Goal: Obtain resource: Obtain resource

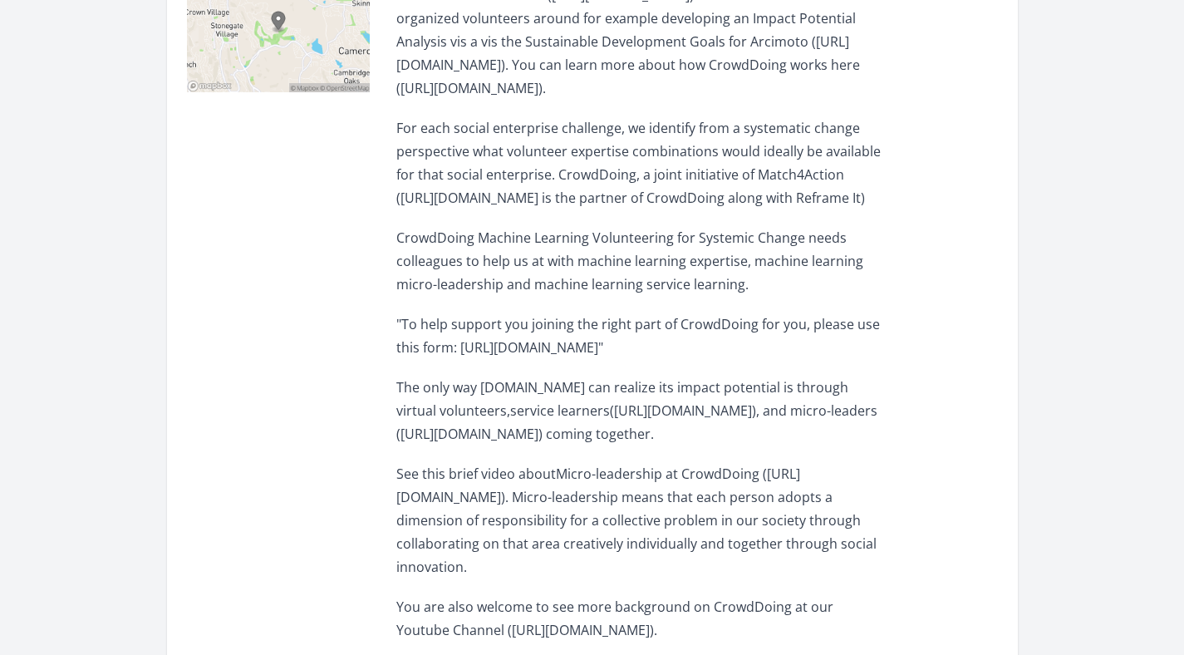
scroll to position [667, 0]
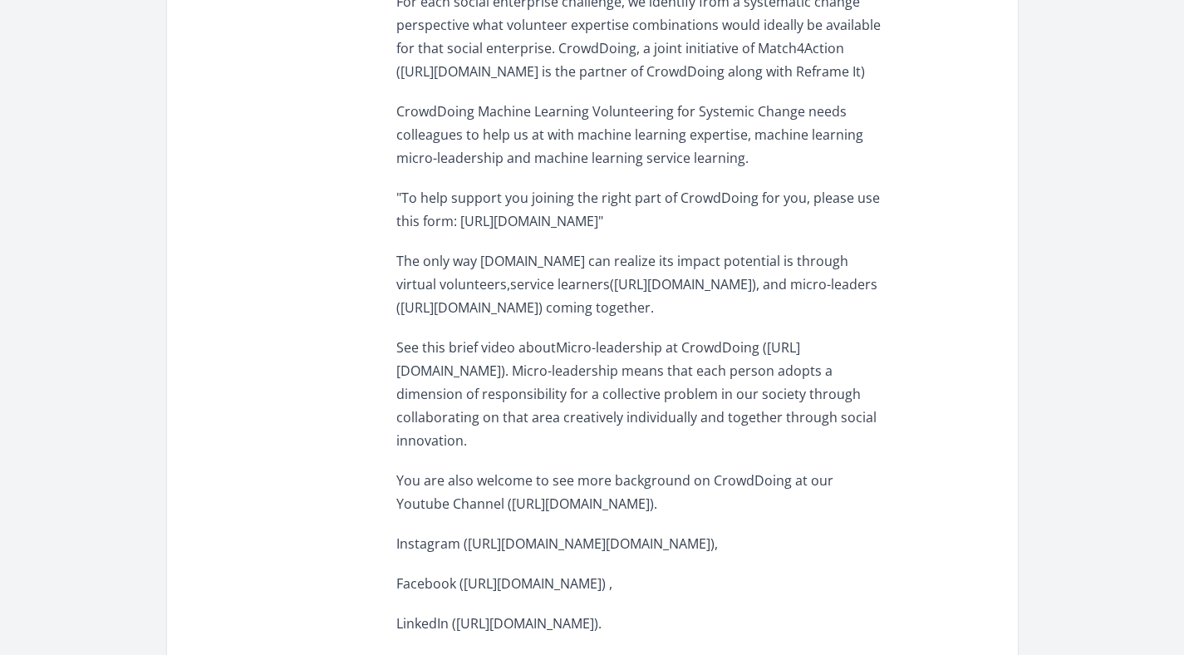
click at [715, 233] on p ""To help support you joining the right part of CrowdDoing for you, please use t…" at bounding box center [639, 209] width 486 height 47
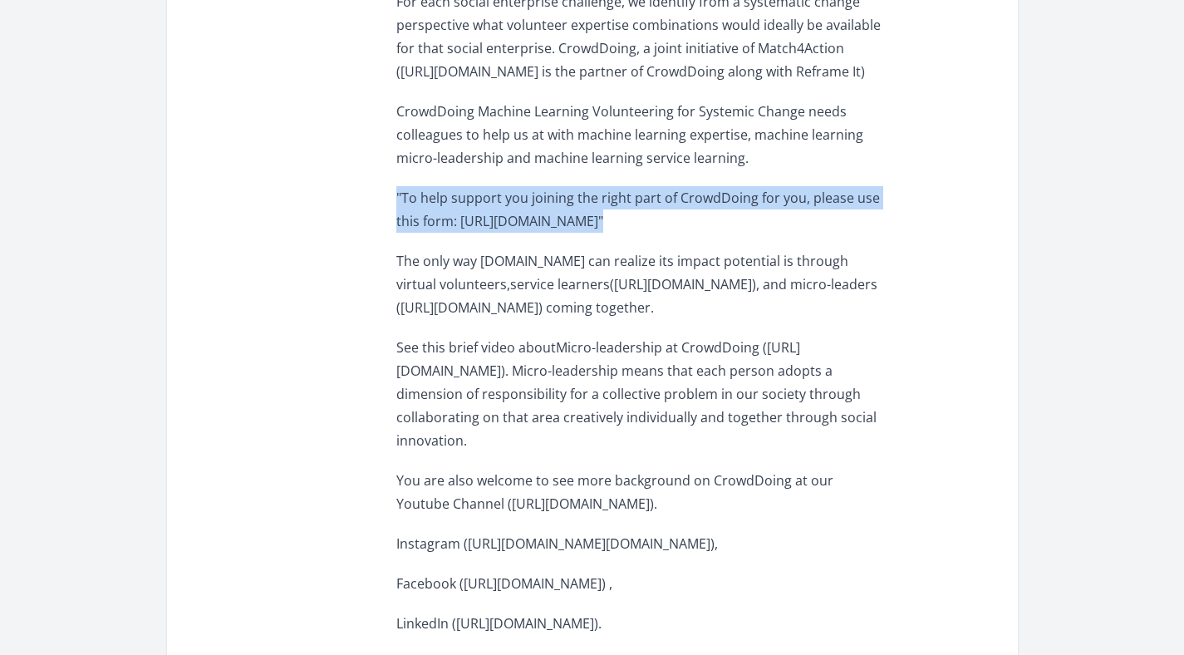
click at [715, 233] on p ""To help support you joining the right part of CrowdDoing for you, please use t…" at bounding box center [639, 209] width 486 height 47
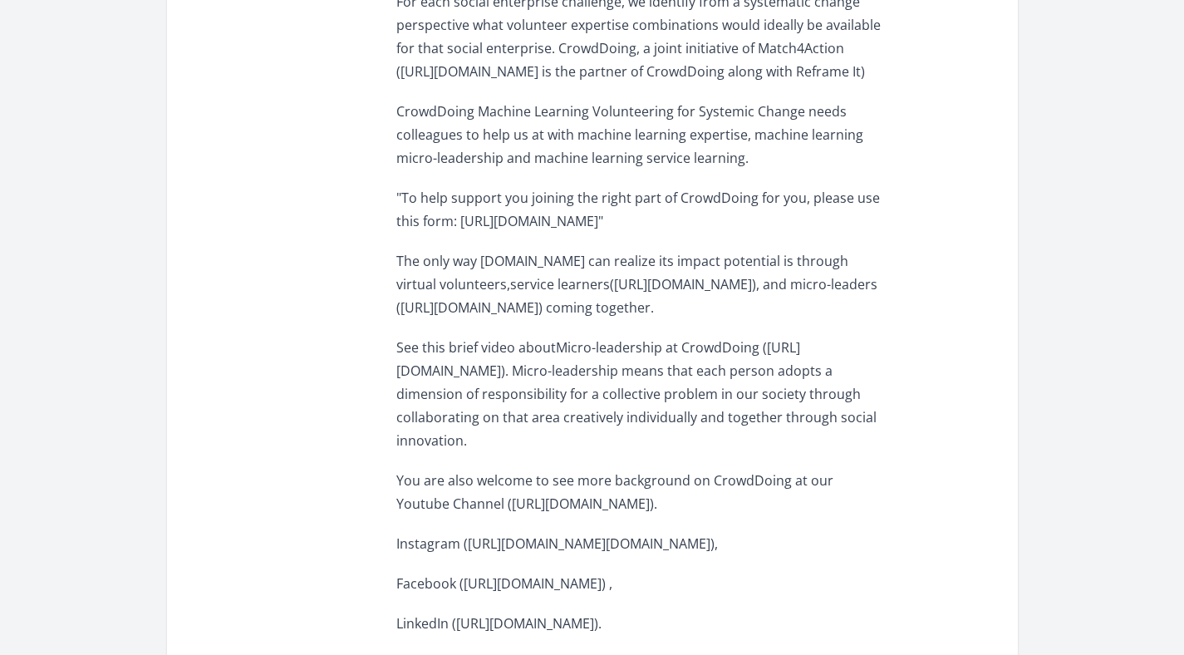
drag, startPoint x: 391, startPoint y: 340, endPoint x: 464, endPoint y: 358, distance: 75.4
click at [464, 358] on div "Opportunity Details Ongoing Remote Recruiting through [DATE] [GEOGRAPHIC_DATA],…" at bounding box center [592, 463] width 811 height 1570
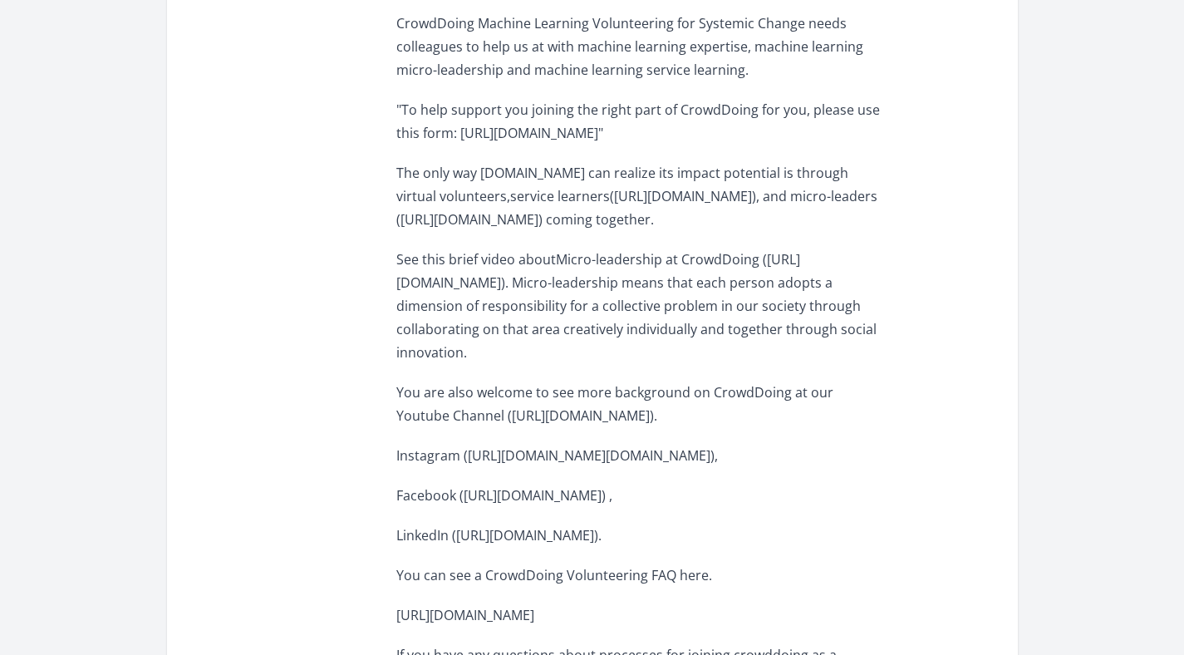
scroll to position [887, 0]
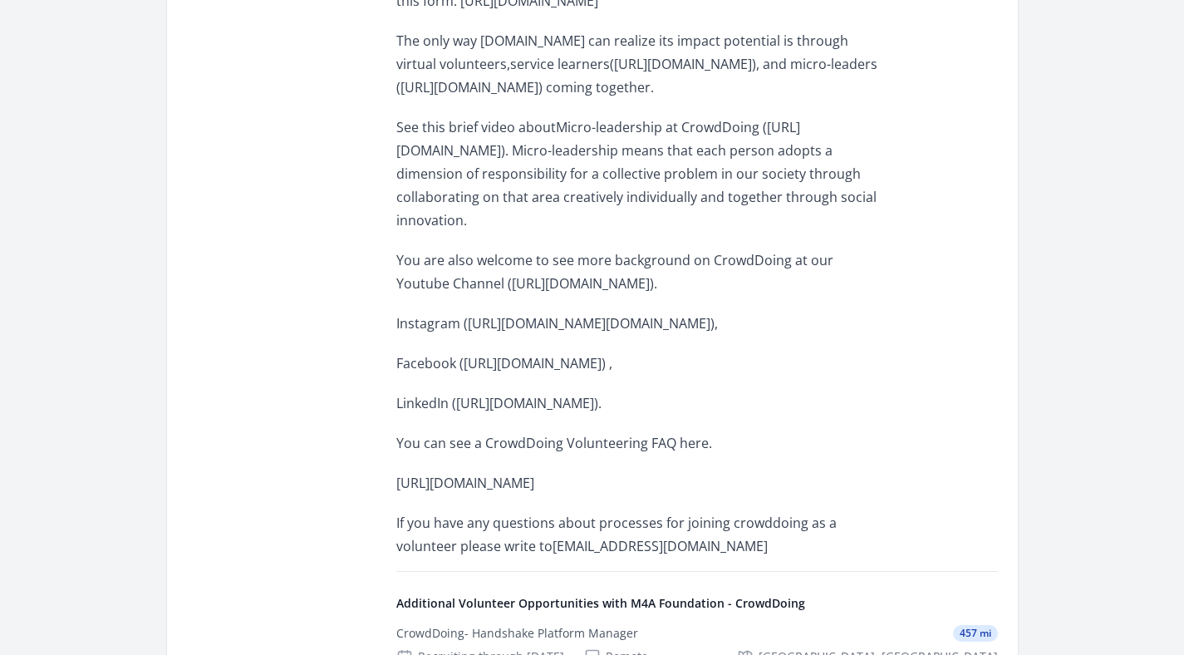
click at [526, 229] on span "See this brief video aboutMicro-leadership at CrowdDoing ([URL][DOMAIN_NAME]). …" at bounding box center [636, 173] width 480 height 111
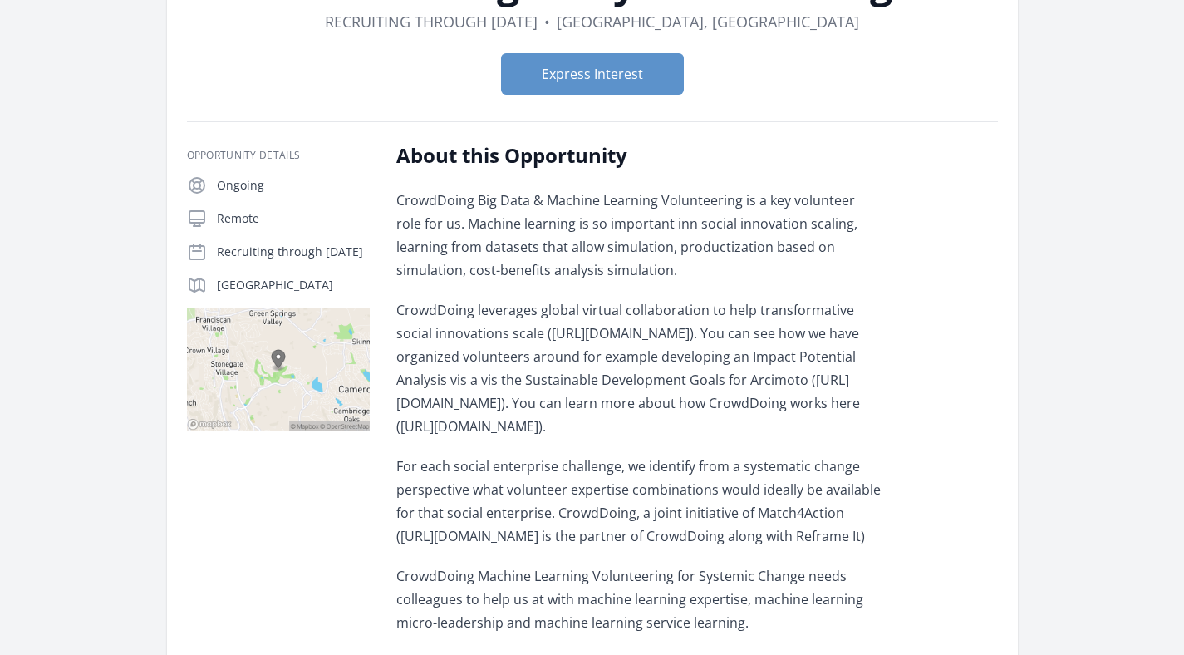
scroll to position [376, 0]
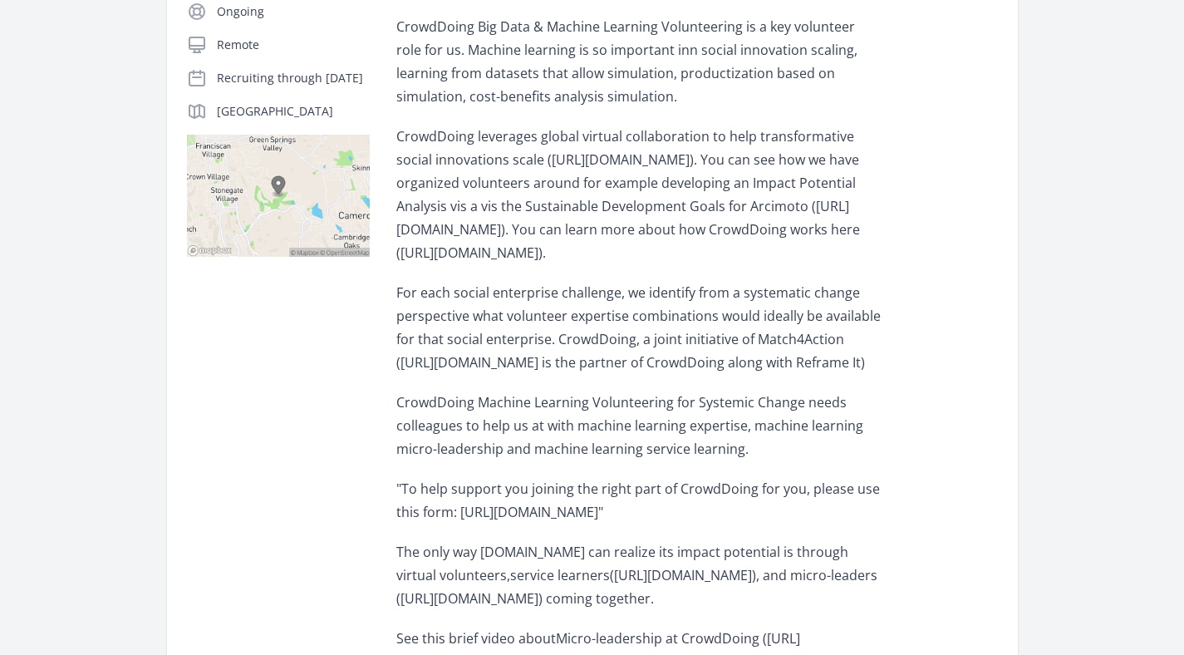
click at [445, 473] on div "CrowdDoing Big Data & Machine Learning Volunteering is a key volunteer role for…" at bounding box center [639, 542] width 486 height 1054
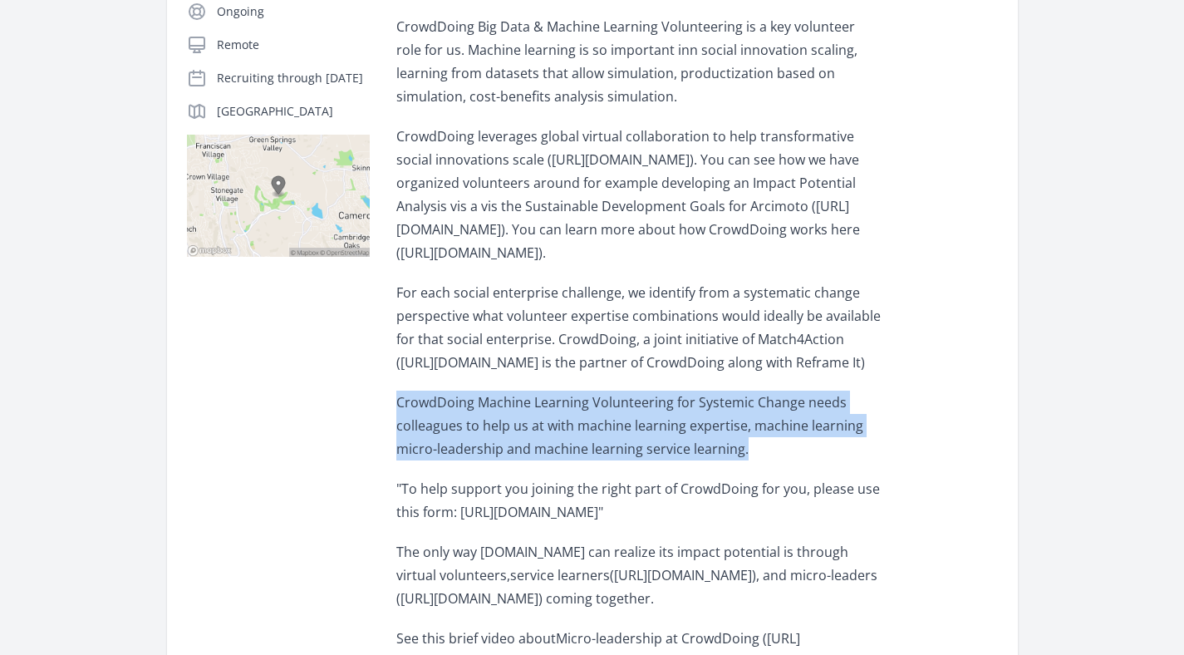
scroll to position [528, 0]
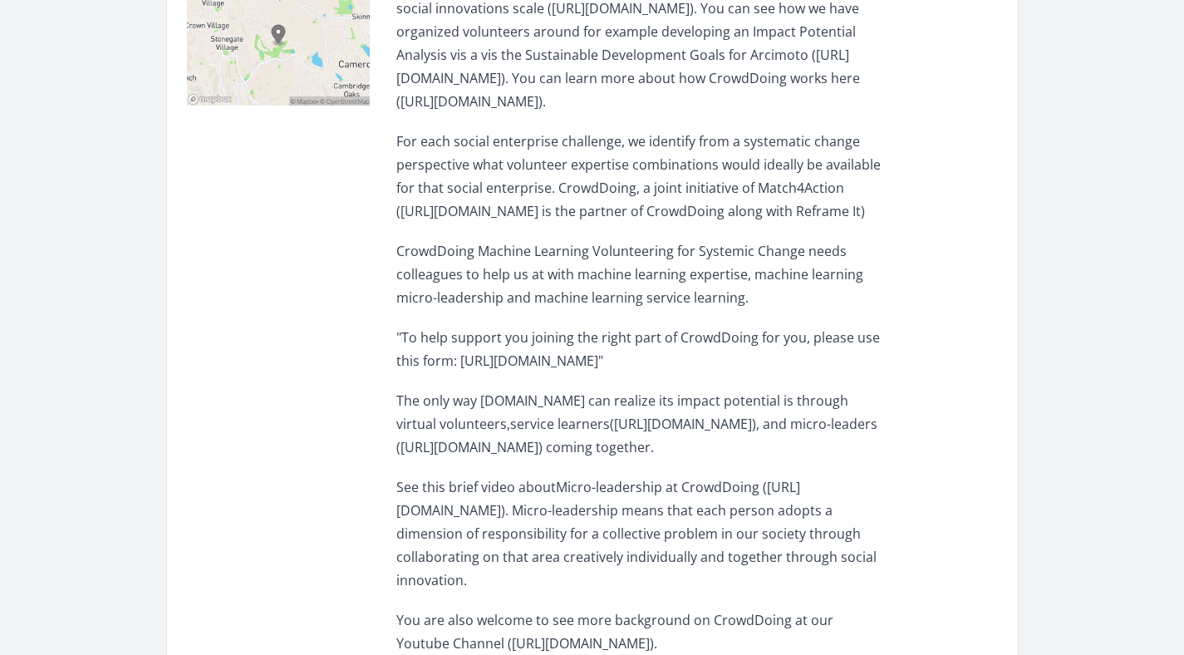
click at [445, 370] on span ""To help support you joining the right part of CrowdDoing for you, please use t…" at bounding box center [638, 349] width 484 height 42
